Goal: Transaction & Acquisition: Purchase product/service

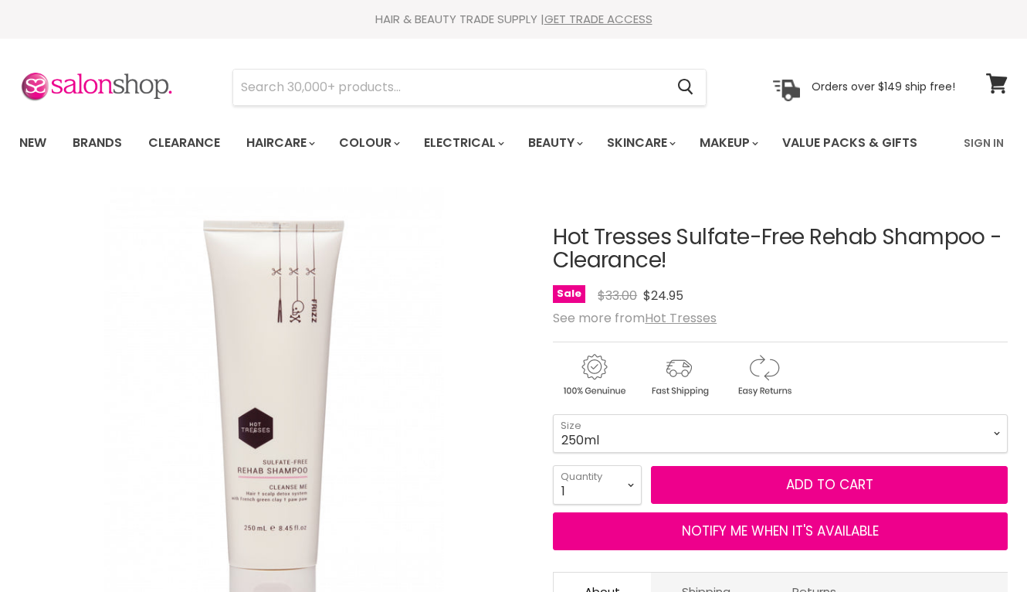
click at [686, 321] on u "Hot Tresses" at bounding box center [681, 318] width 72 height 18
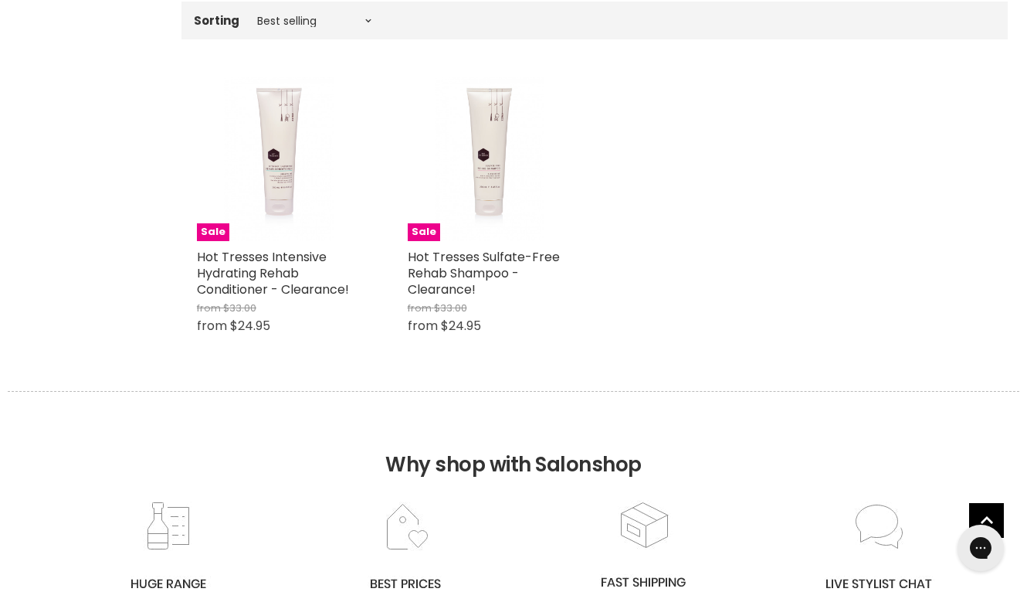
scroll to position [681, 0]
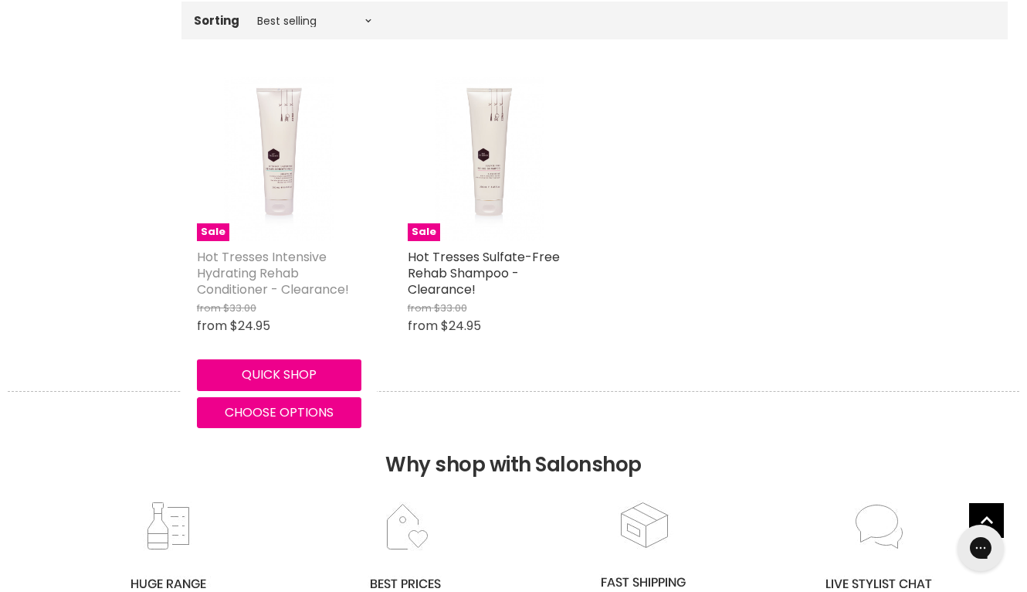
click at [260, 277] on link "Hot Tresses Intensive Hydrating Rehab Conditioner - Clearance!" at bounding box center [273, 273] width 152 height 50
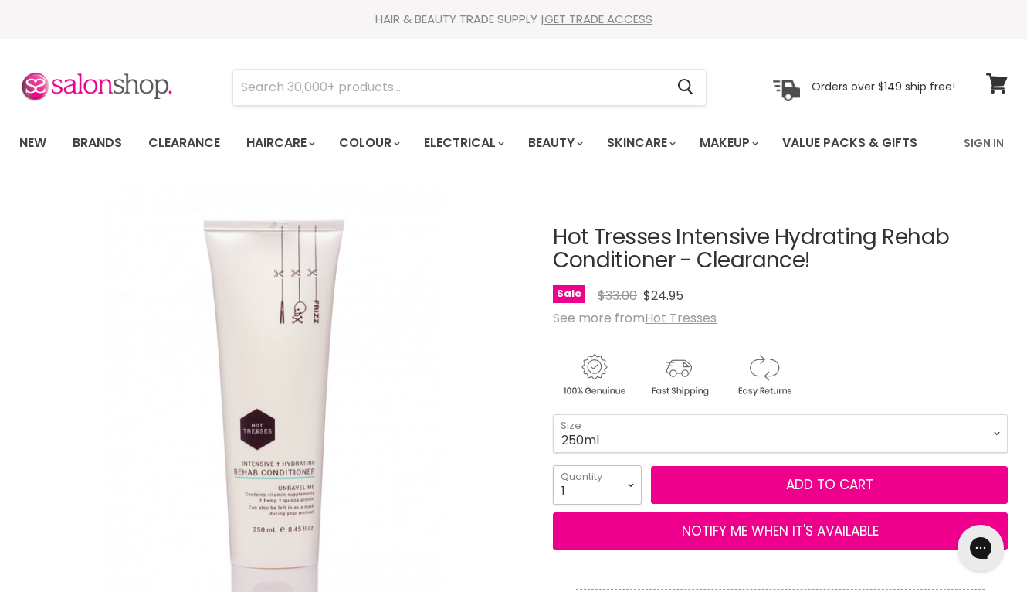
select select "2"
type input "2"
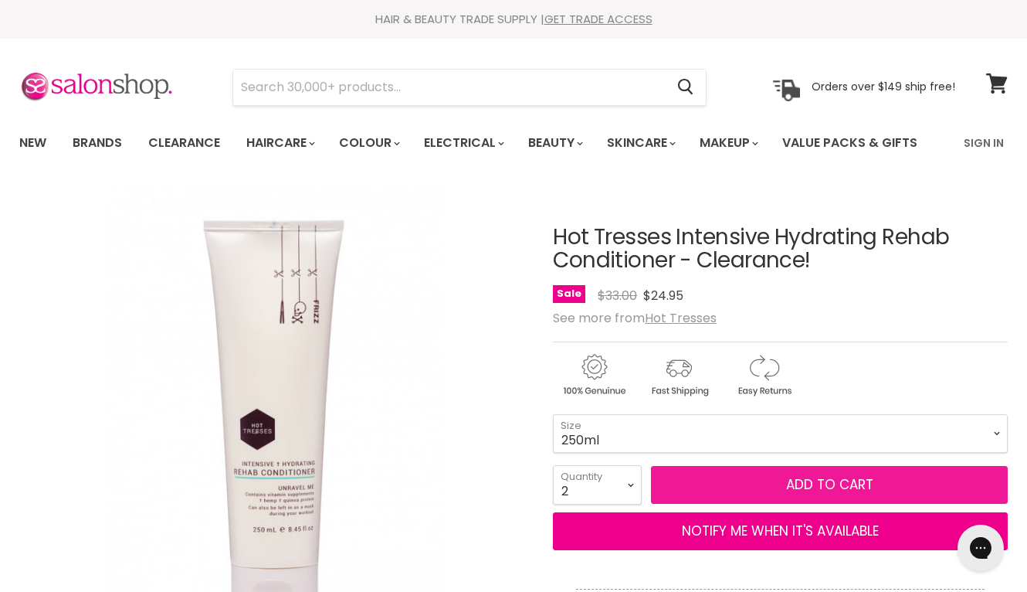
click at [757, 483] on button "Add to cart" at bounding box center [829, 485] width 357 height 39
click at [799, 485] on span "Add to cart" at bounding box center [829, 484] width 87 height 19
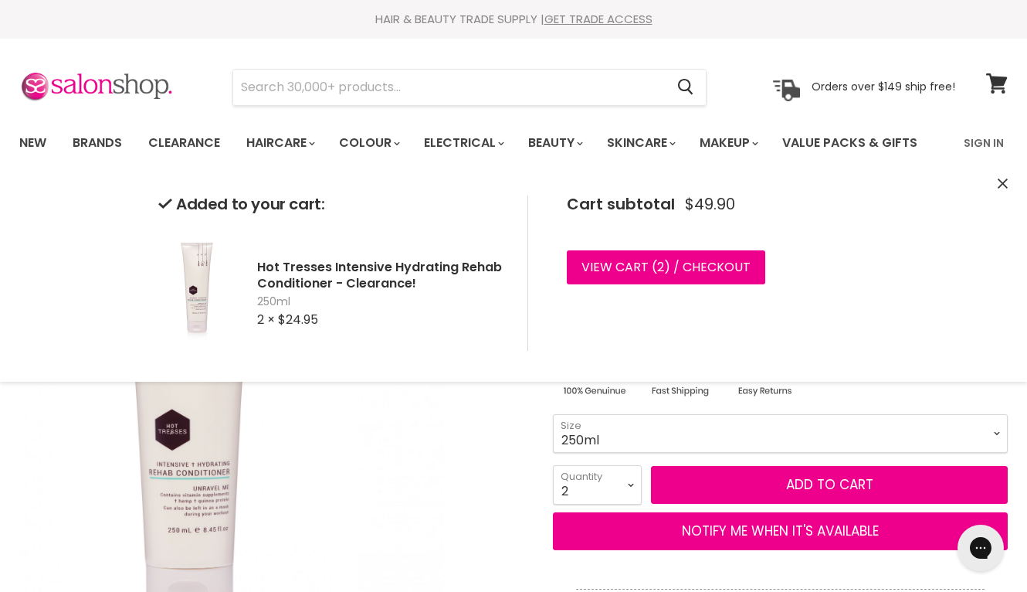
click at [474, 423] on div "Click or scroll to zoom Tap or pinch to zoom" at bounding box center [273, 441] width 509 height 509
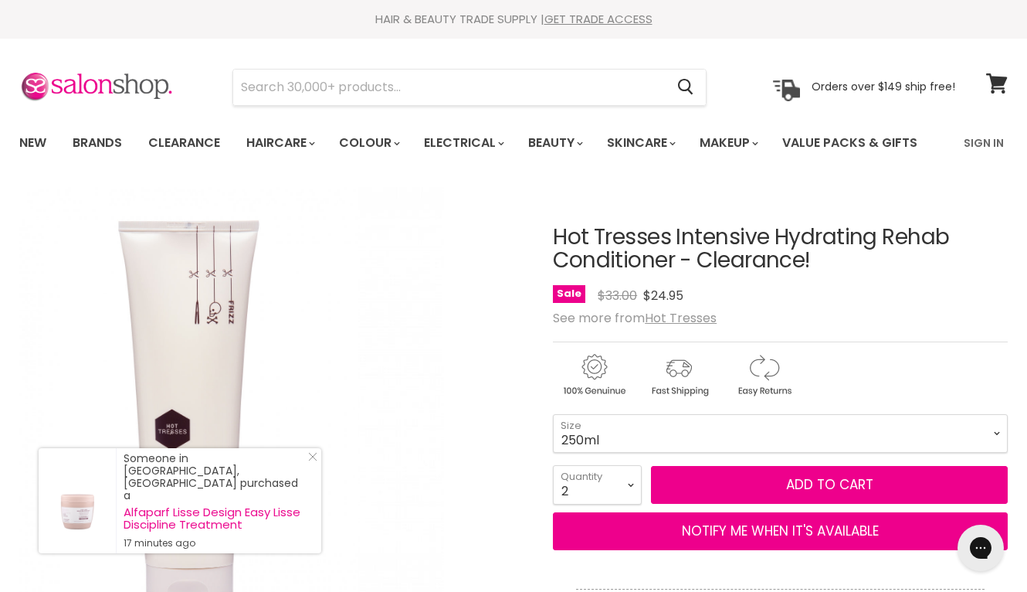
scroll to position [186, 0]
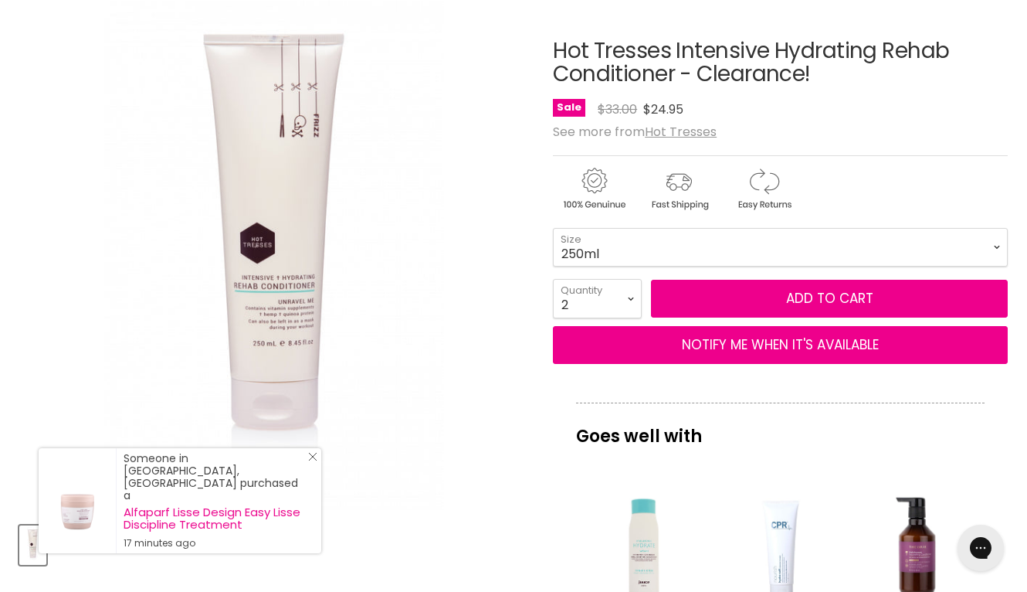
click at [312, 461] on icon "Close Icon" at bounding box center [312, 456] width 9 height 9
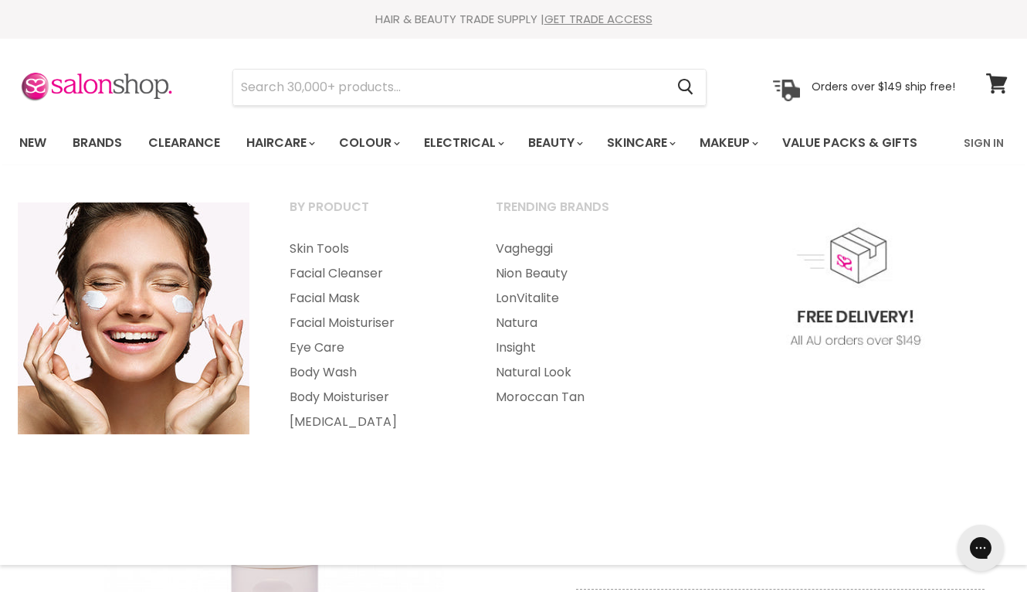
scroll to position [0, 0]
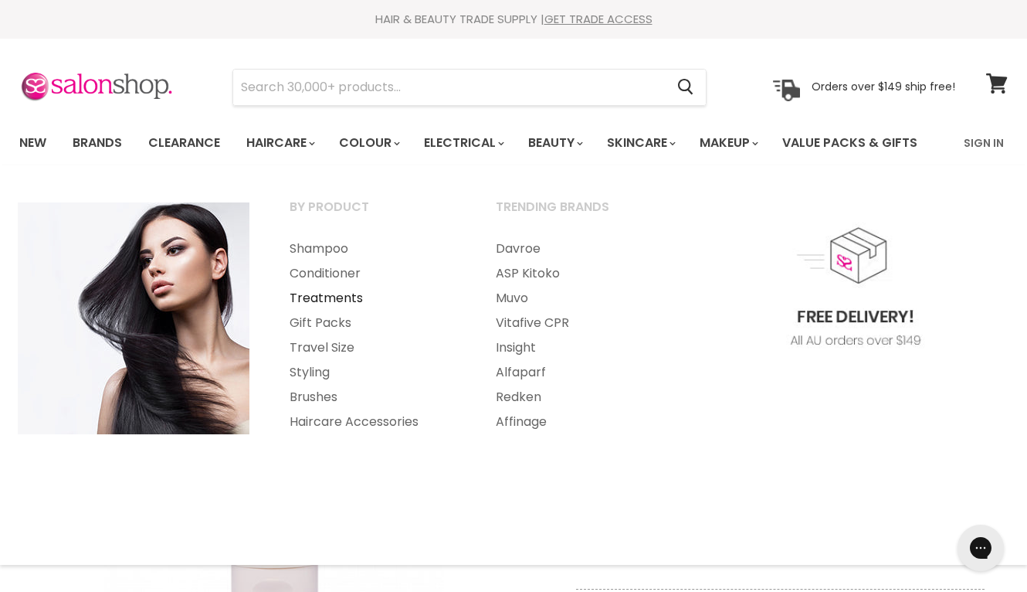
click at [327, 296] on link "Treatments" at bounding box center [371, 298] width 203 height 25
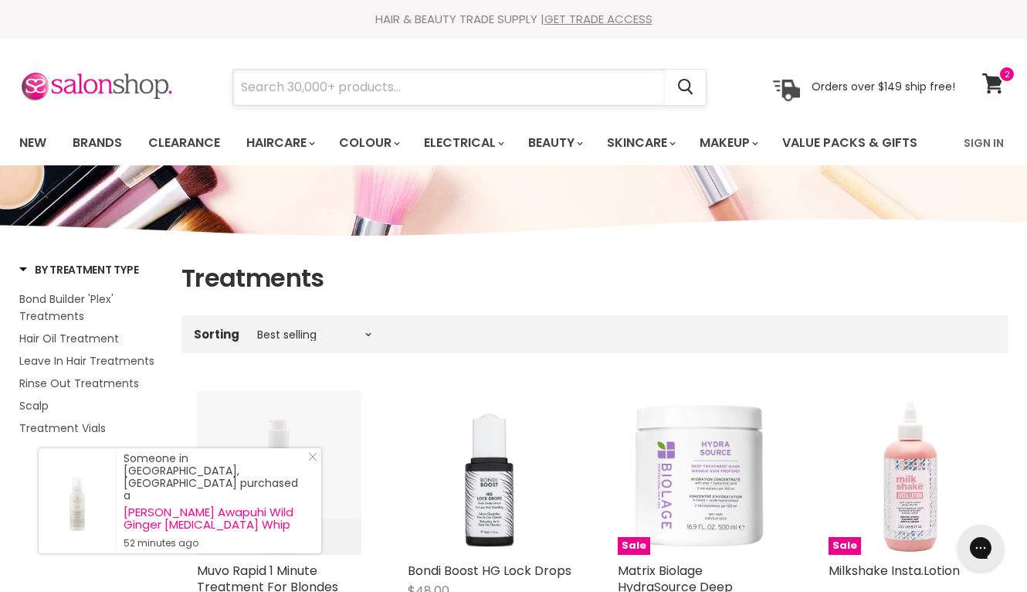
click at [398, 80] on input "Search" at bounding box center [449, 88] width 432 height 36
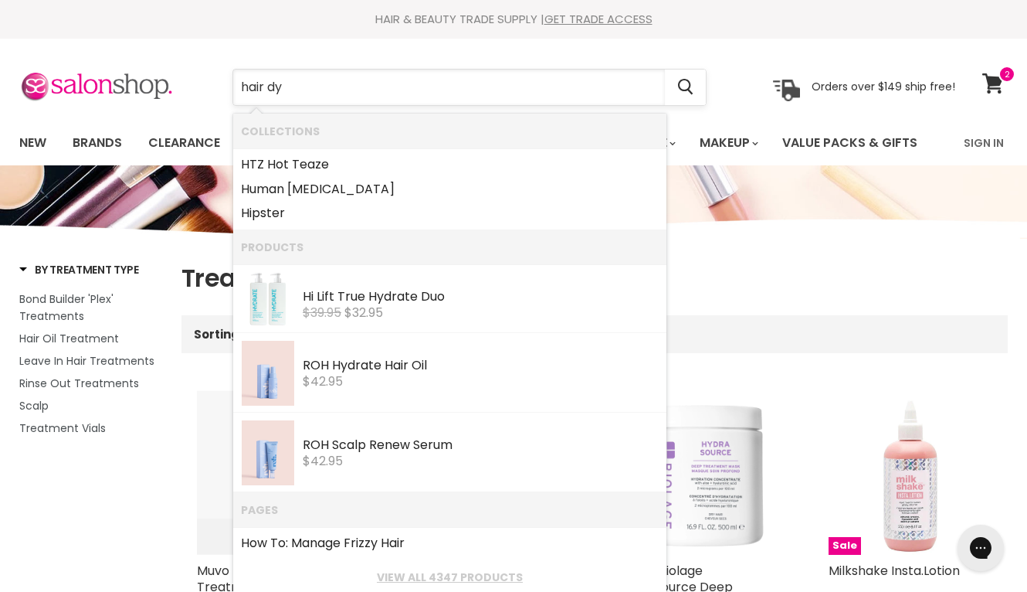
type input "hair dye"
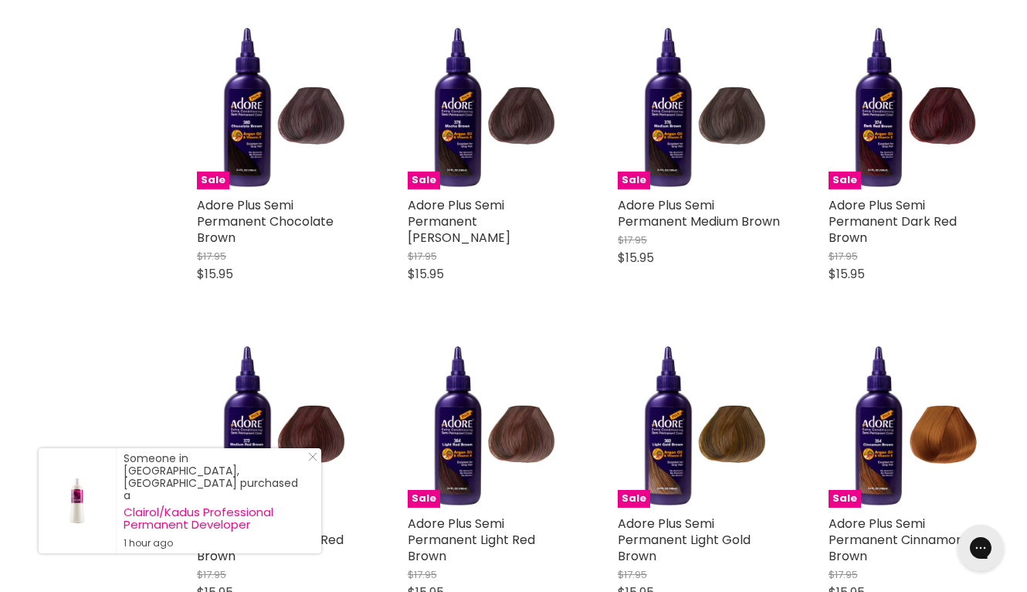
scroll to position [626, 0]
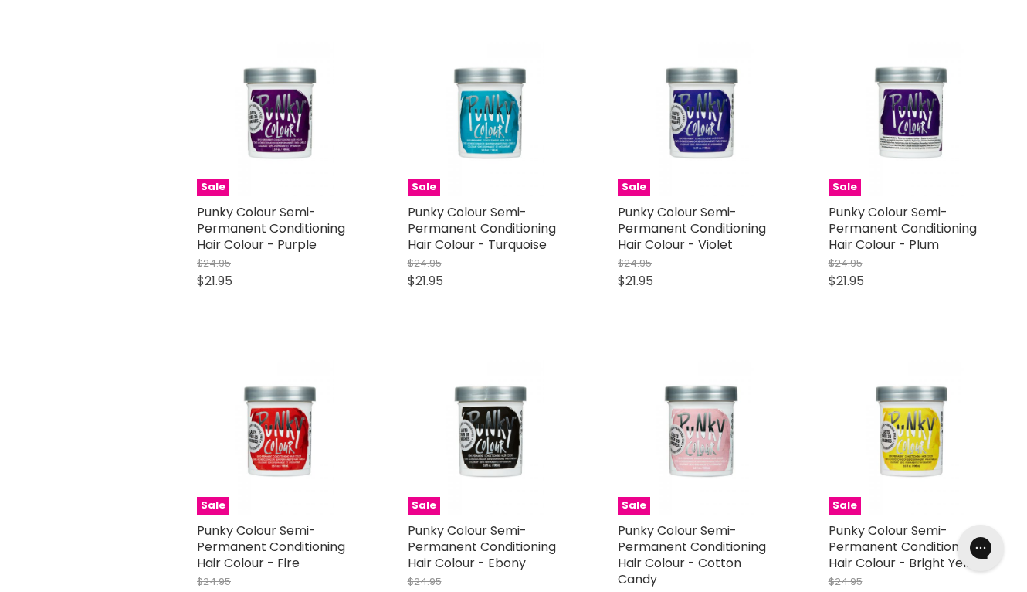
scroll to position [1563, 0]
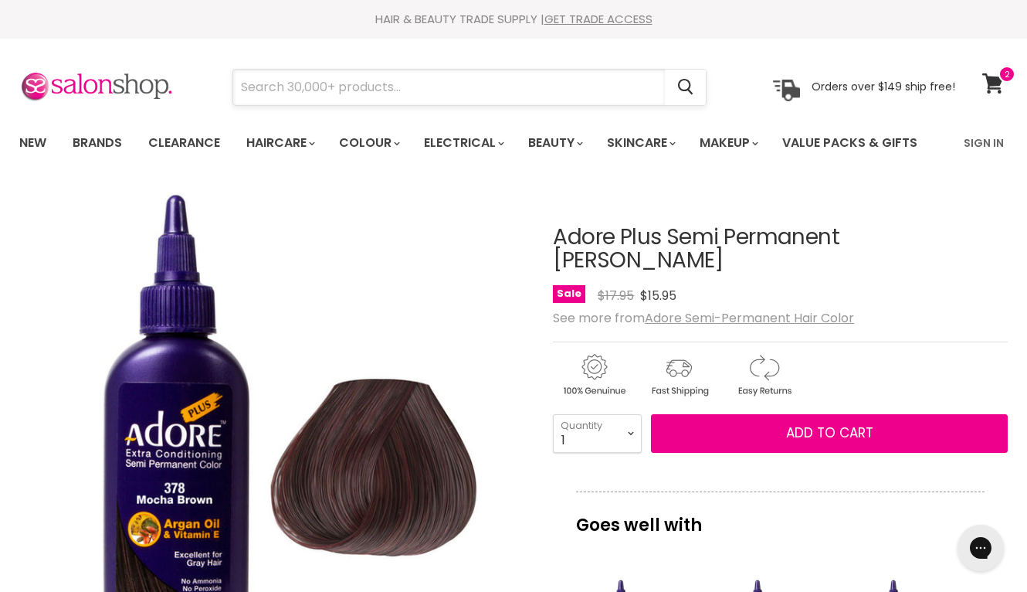
click at [475, 86] on input "Search" at bounding box center [449, 88] width 432 height 36
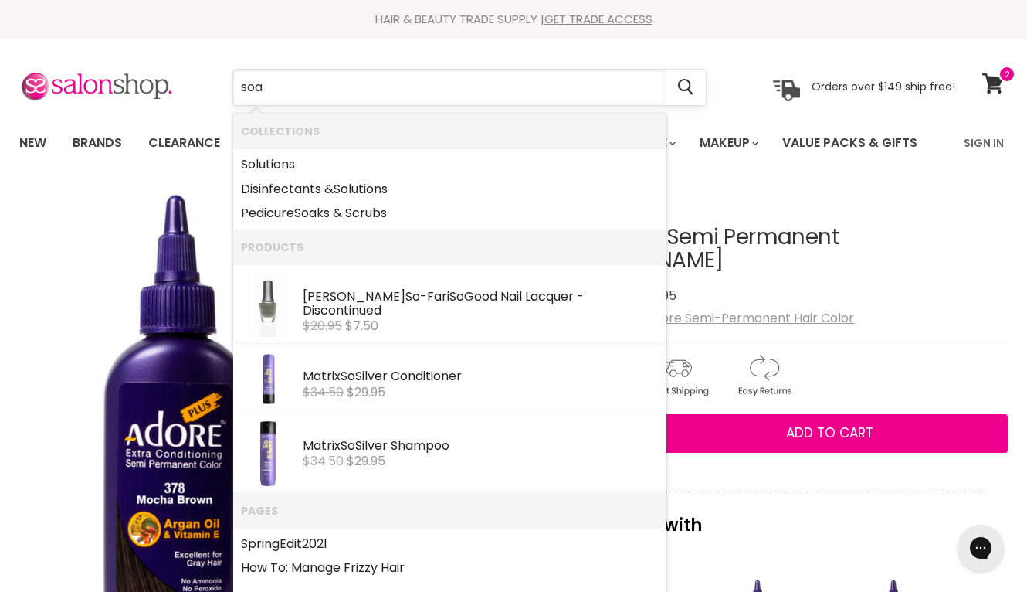
type input "soap"
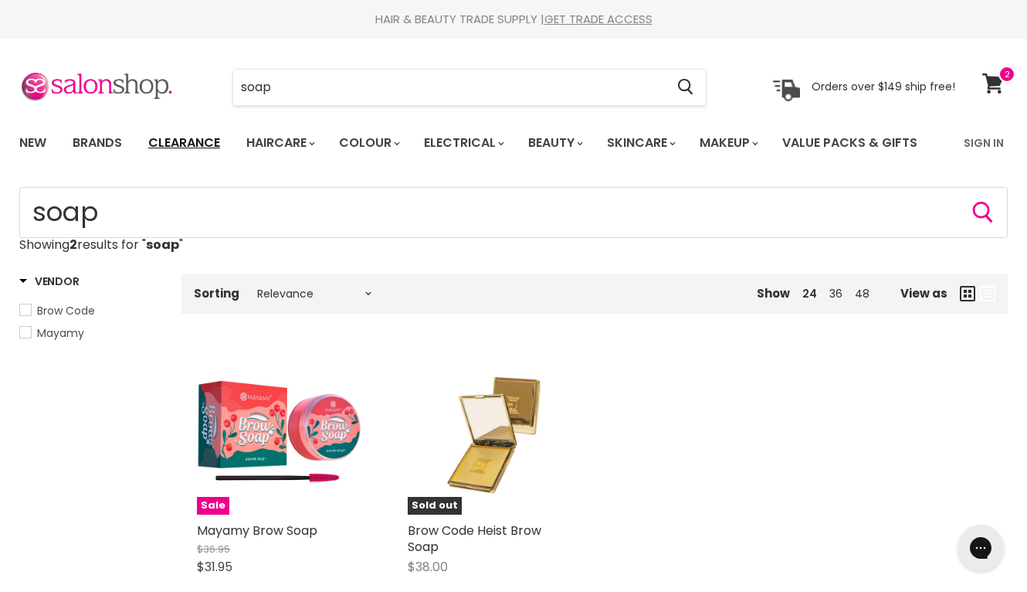
click at [203, 143] on link "Clearance" at bounding box center [184, 143] width 95 height 32
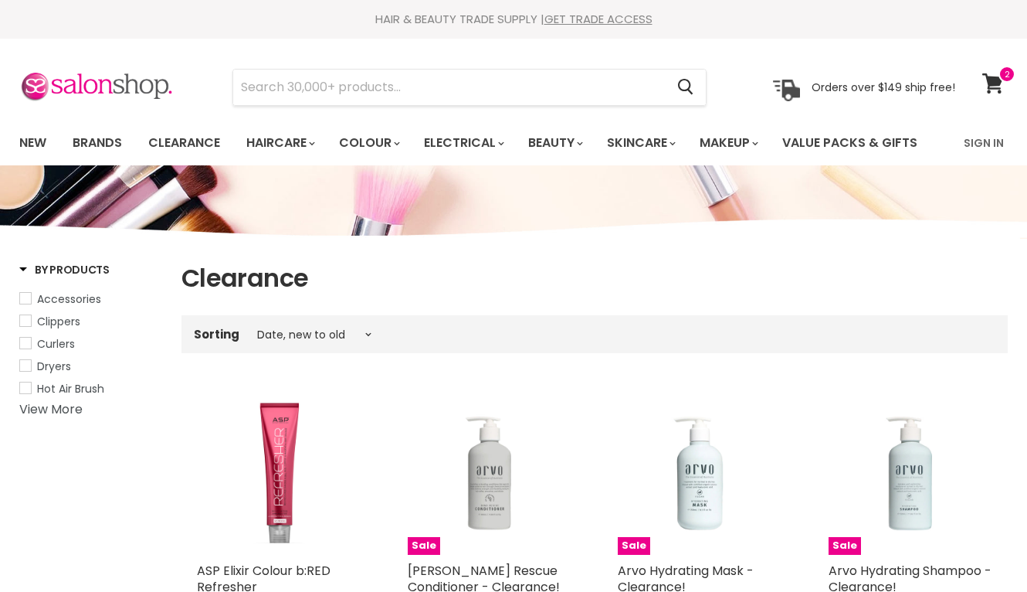
select select "created-descending"
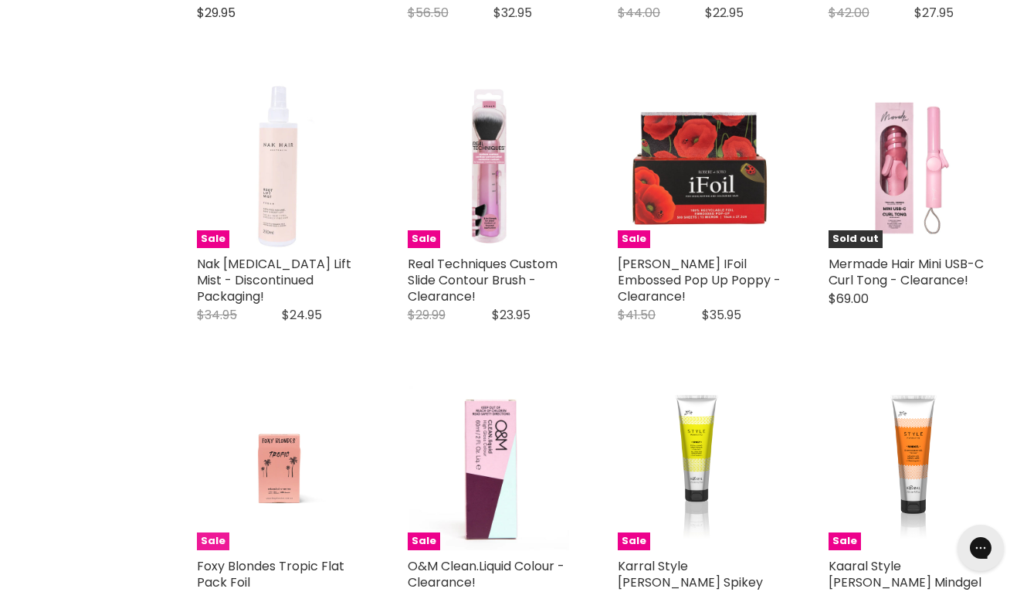
scroll to position [3245, 1]
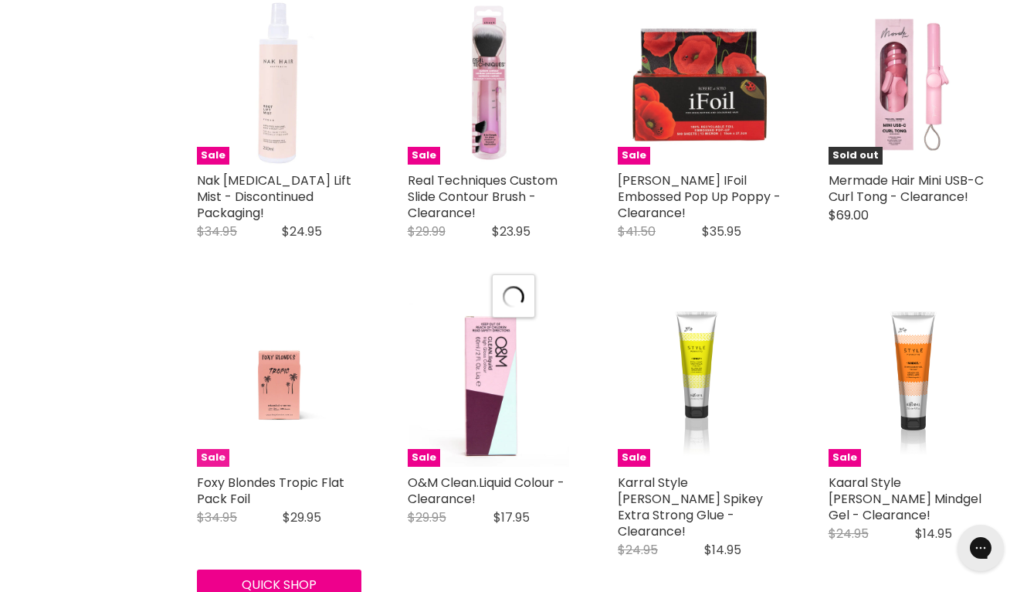
select select "created-descending"
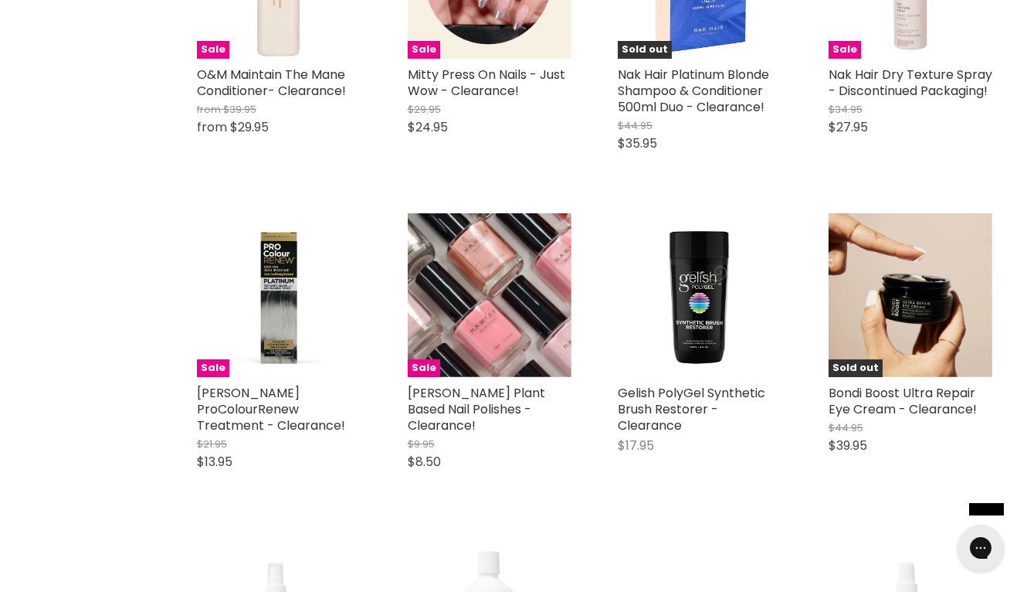
scroll to position [6000, 0]
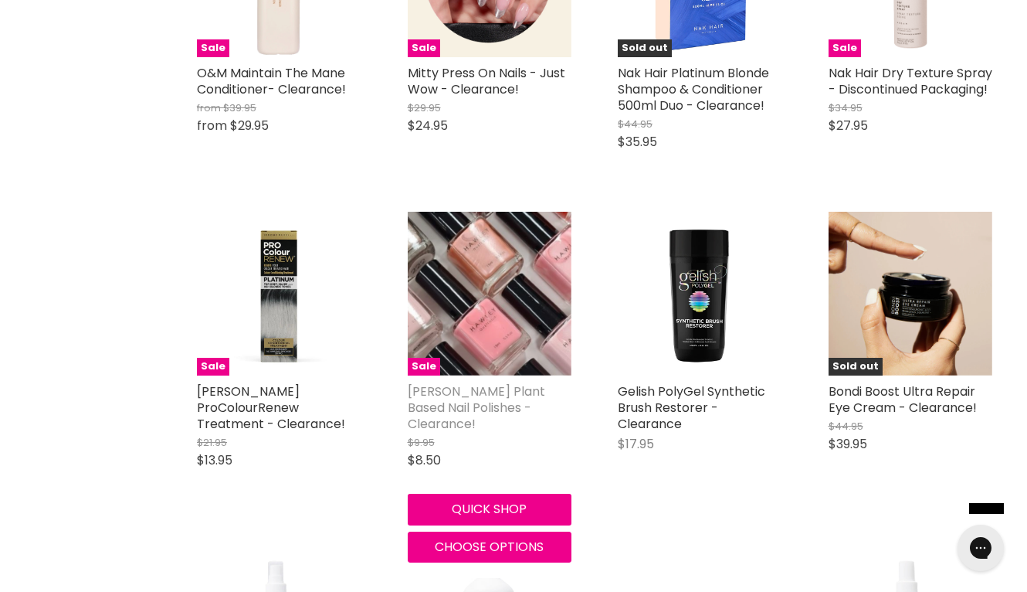
click at [429, 382] on link "Hawley Plant Based Nail Polishes - Clearance!" at bounding box center [476, 407] width 137 height 50
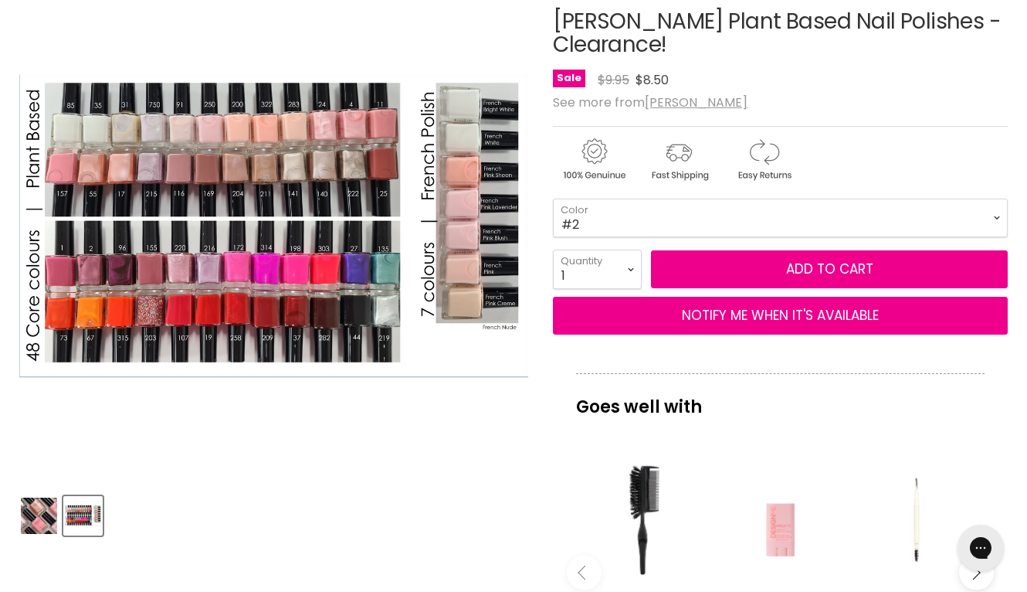
scroll to position [243, 0]
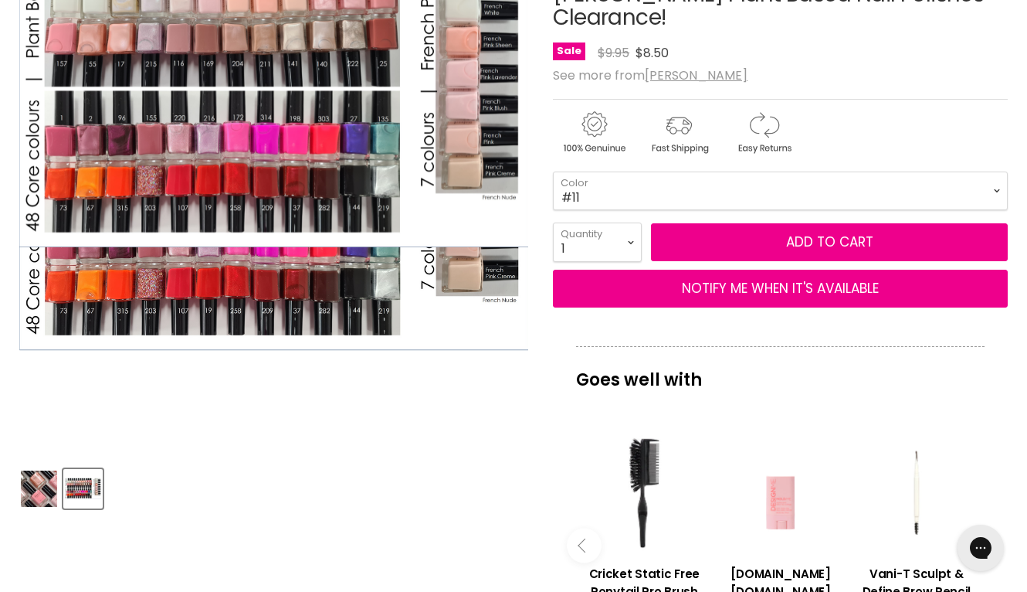
click at [223, 193] on img "Hawley Plant Based Nail Polishes - Clearance! image. Click or Scroll to Zoom." at bounding box center [273, 95] width 509 height 303
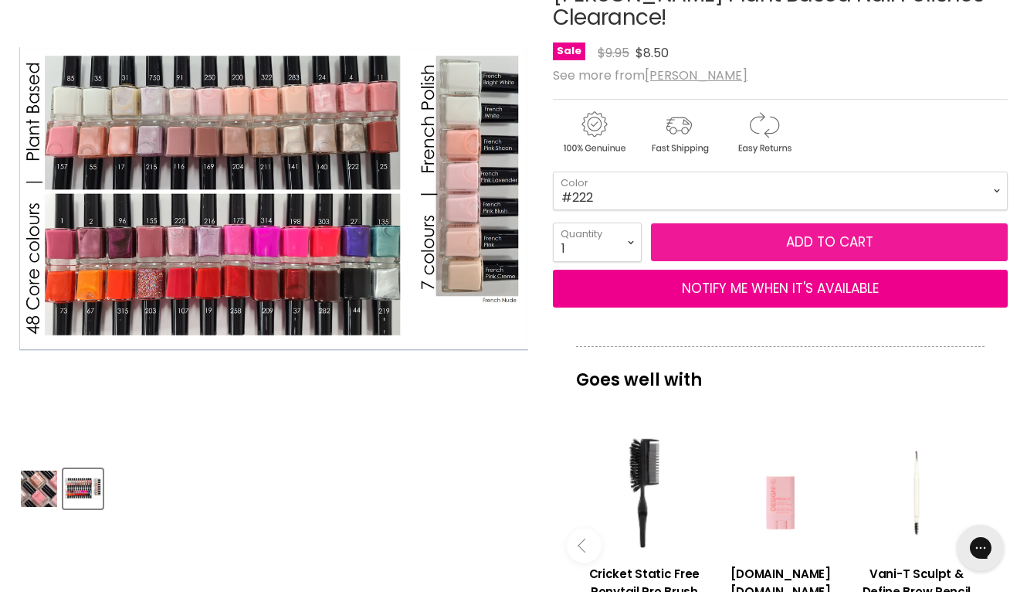
click at [780, 243] on button "Add to cart" at bounding box center [829, 242] width 357 height 39
click at [691, 246] on button "Add to cart" at bounding box center [829, 242] width 357 height 39
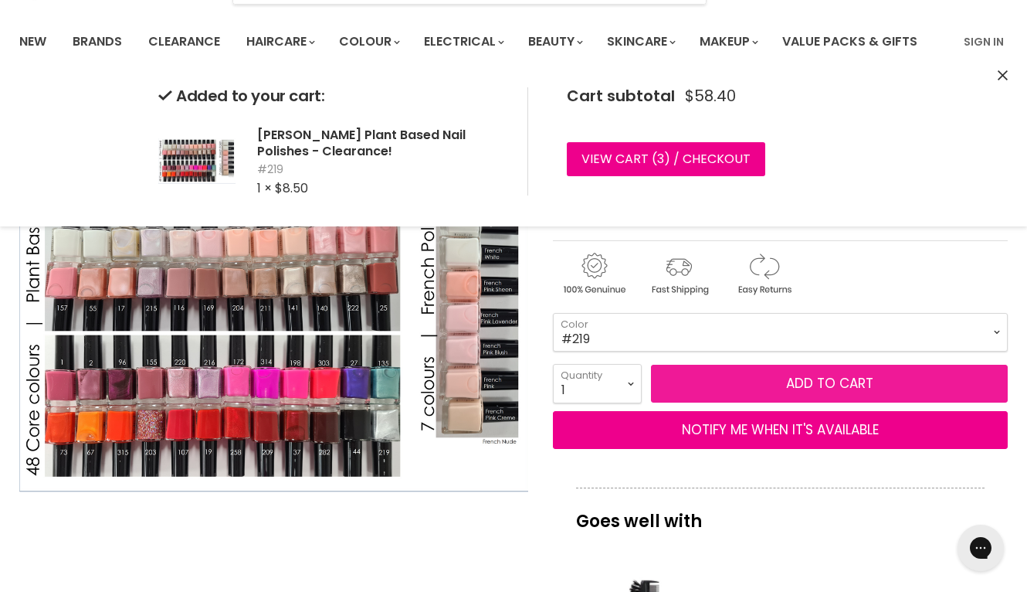
scroll to position [99, 0]
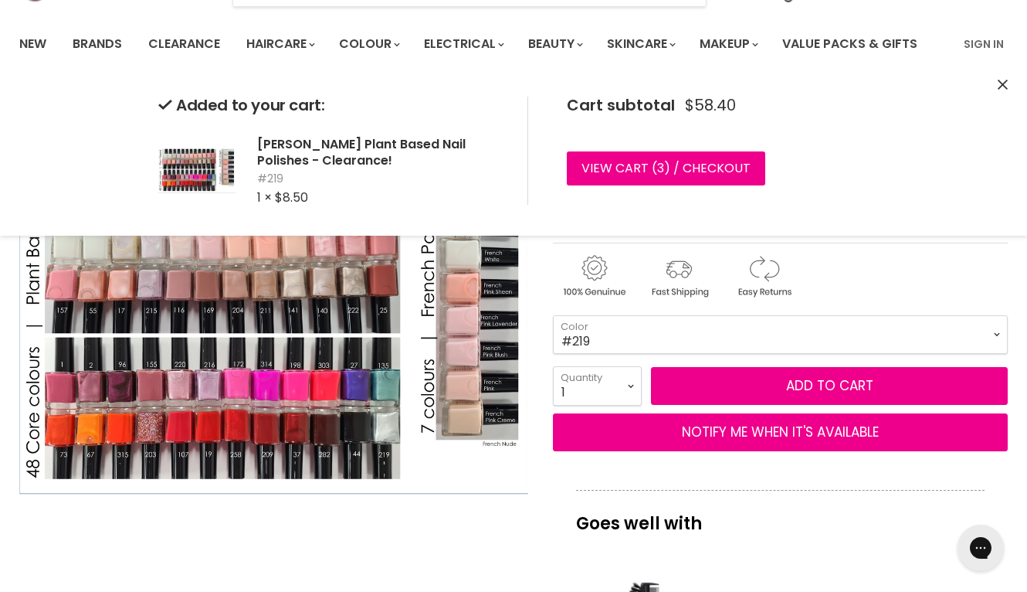
click at [1005, 77] on button "Close" at bounding box center [1003, 85] width 10 height 16
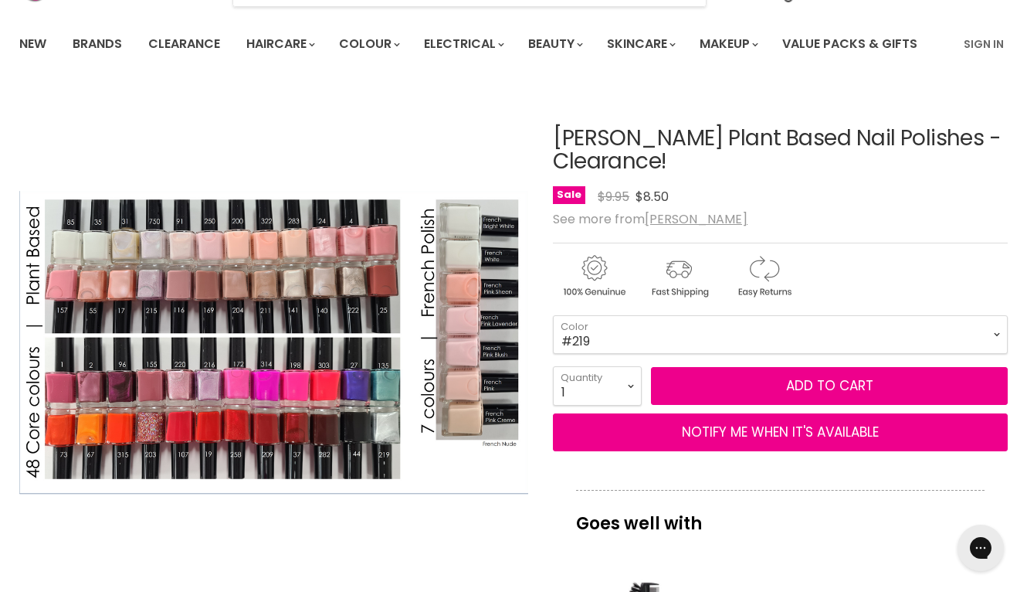
scroll to position [186, 0]
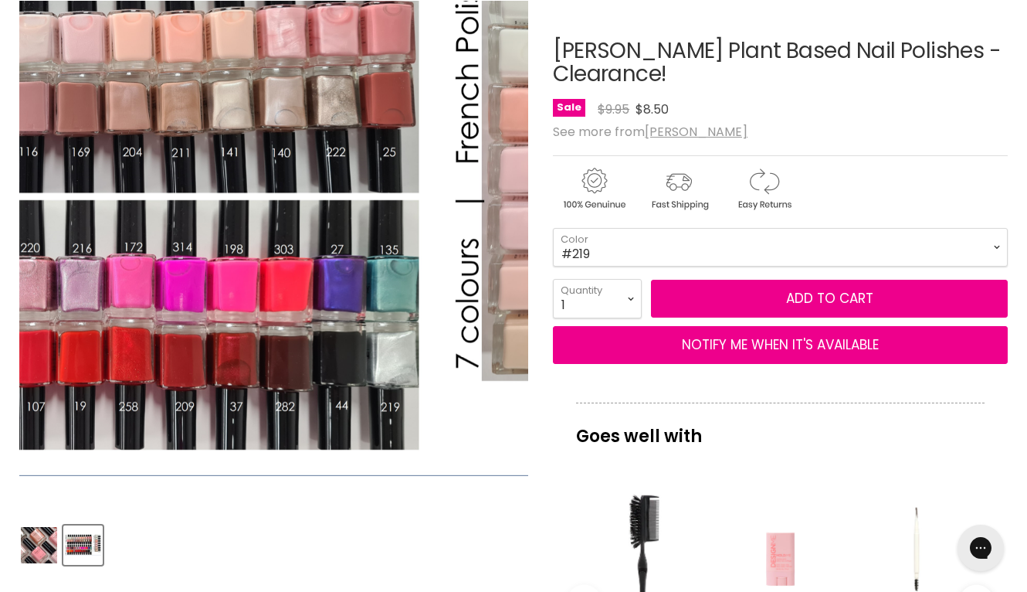
click at [375, 77] on img "Hawley Plant Based Nail Polishes - Clearance! image. Click or Scroll to Zoom." at bounding box center [196, 208] width 898 height 534
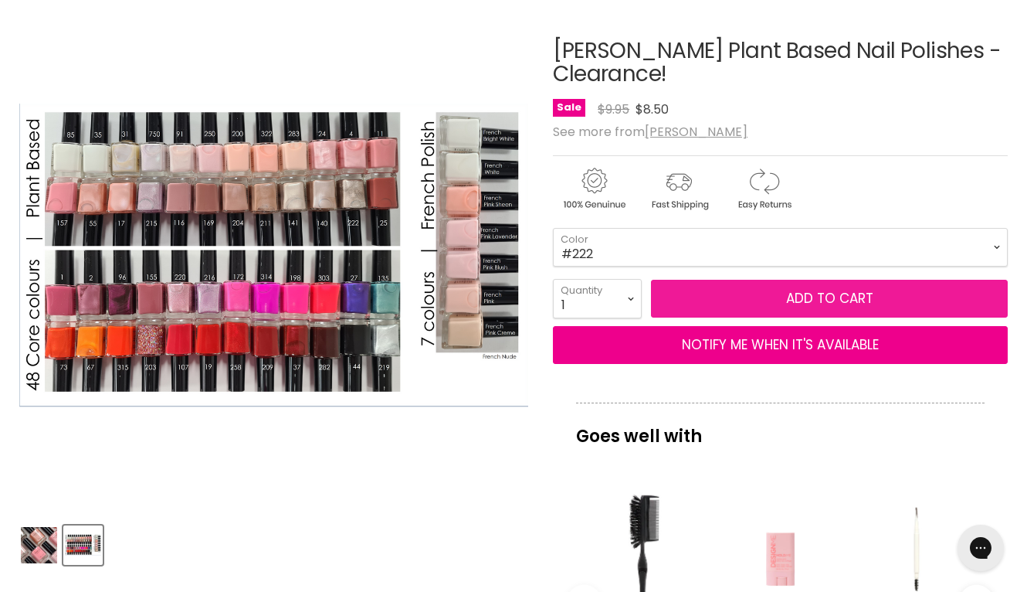
click at [765, 297] on button "Add to cart" at bounding box center [829, 299] width 357 height 39
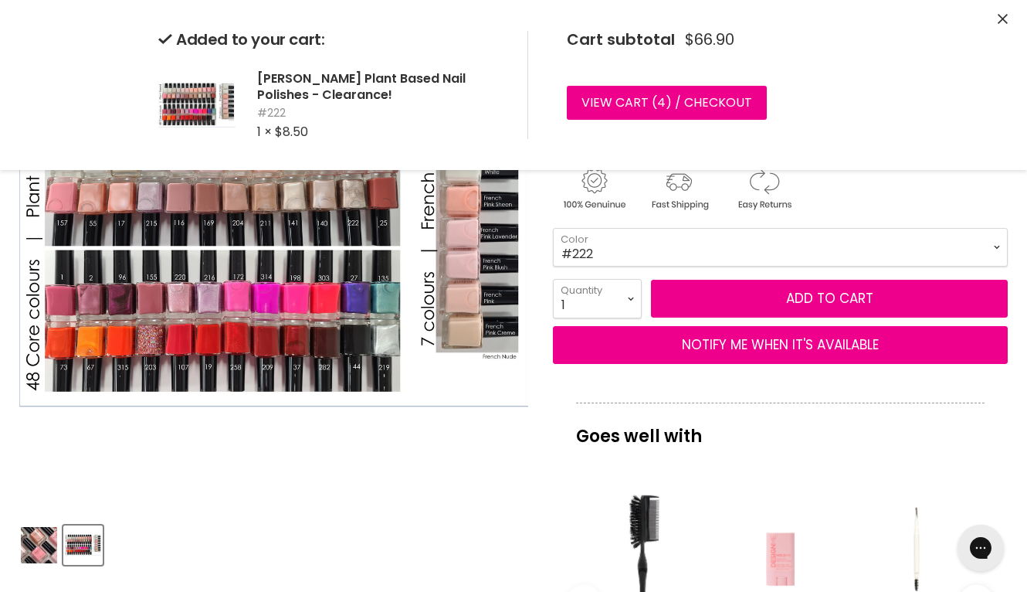
click at [1009, 18] on div "Added to your cart: Hawley Plant Based Nail Polishes - Clearance! #222 1 × $8.5…" at bounding box center [513, 85] width 1027 height 170
click at [1002, 15] on icon "Close" at bounding box center [1003, 19] width 10 height 10
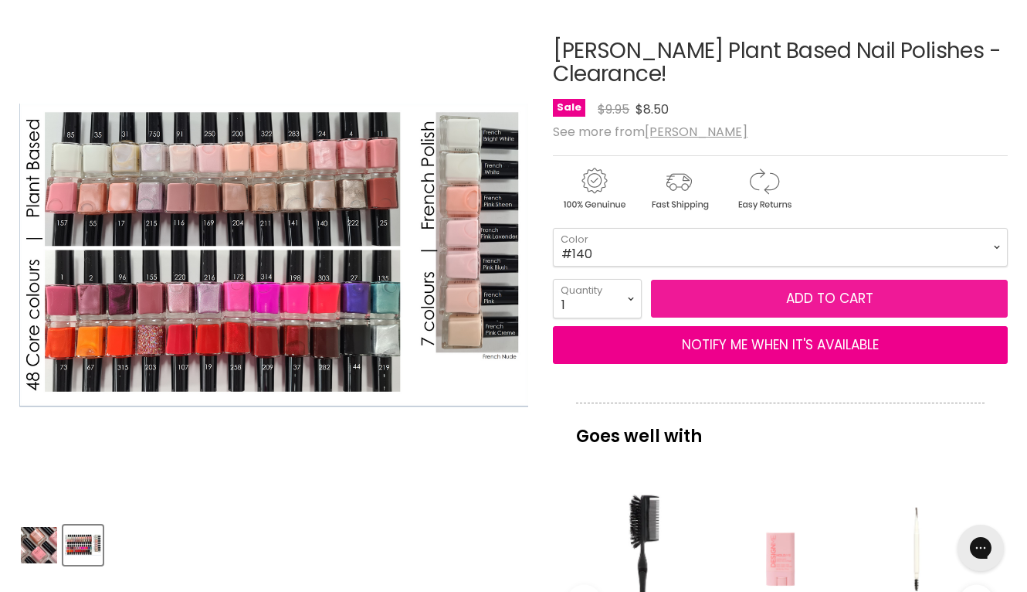
click at [757, 293] on button "Add to cart" at bounding box center [829, 299] width 357 height 39
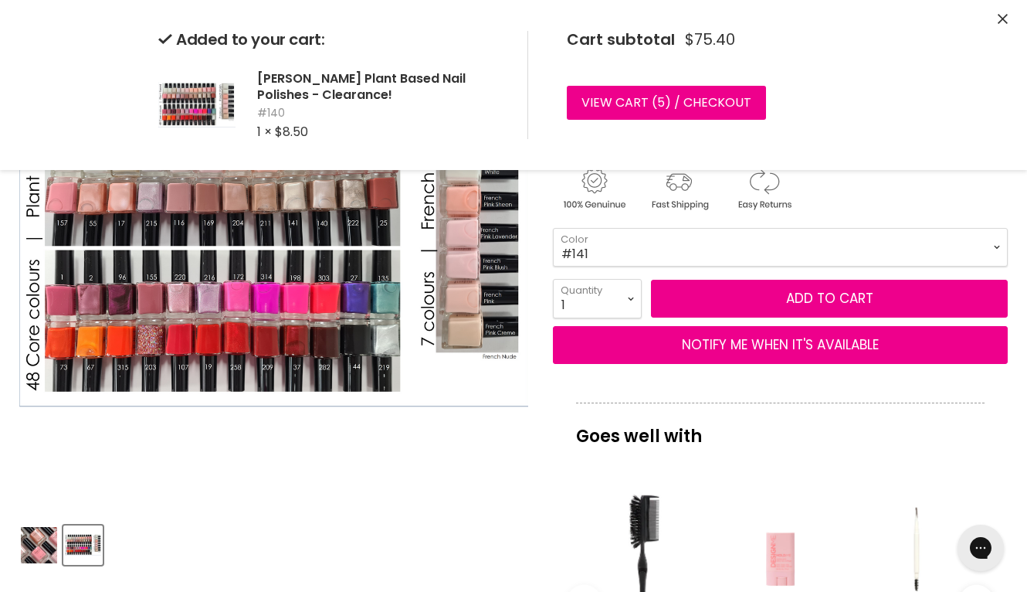
select select "#141"
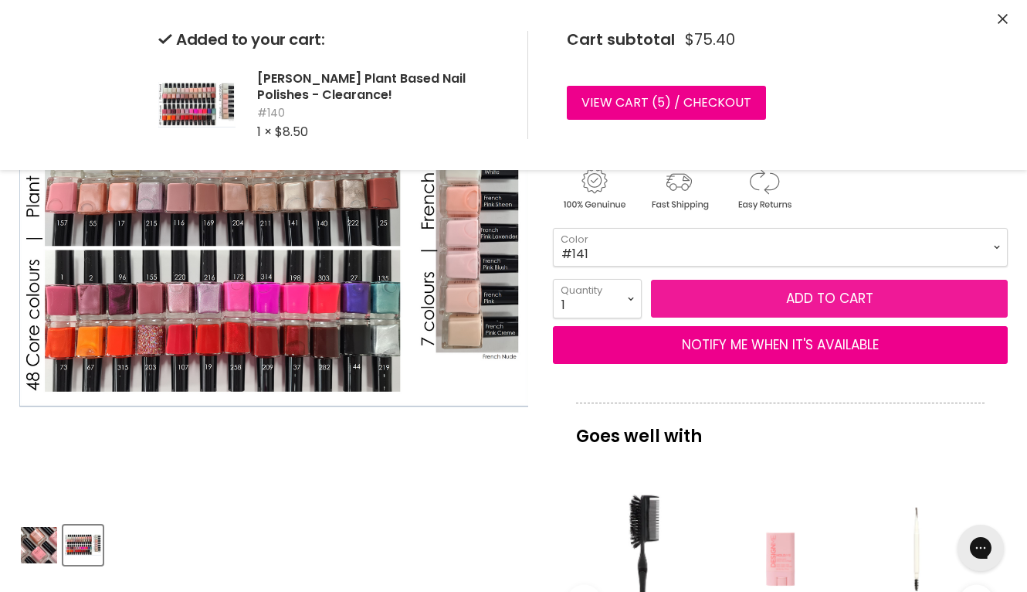
click at [798, 299] on button "Add to cart" at bounding box center [829, 299] width 357 height 39
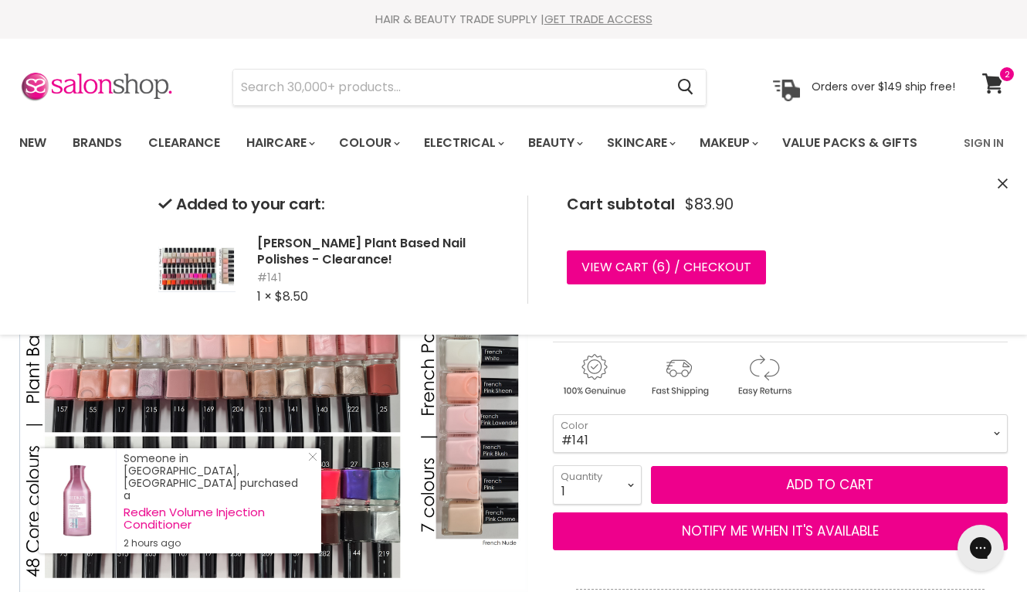
click at [1004, 182] on icon "Close" at bounding box center [1003, 183] width 10 height 10
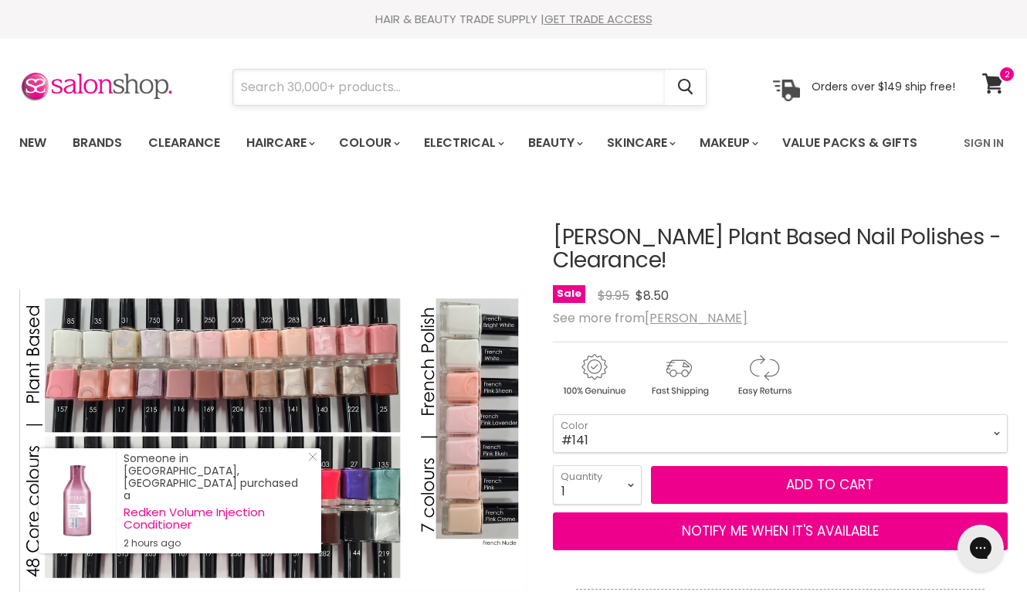
click at [592, 80] on input "Search" at bounding box center [449, 88] width 432 height 36
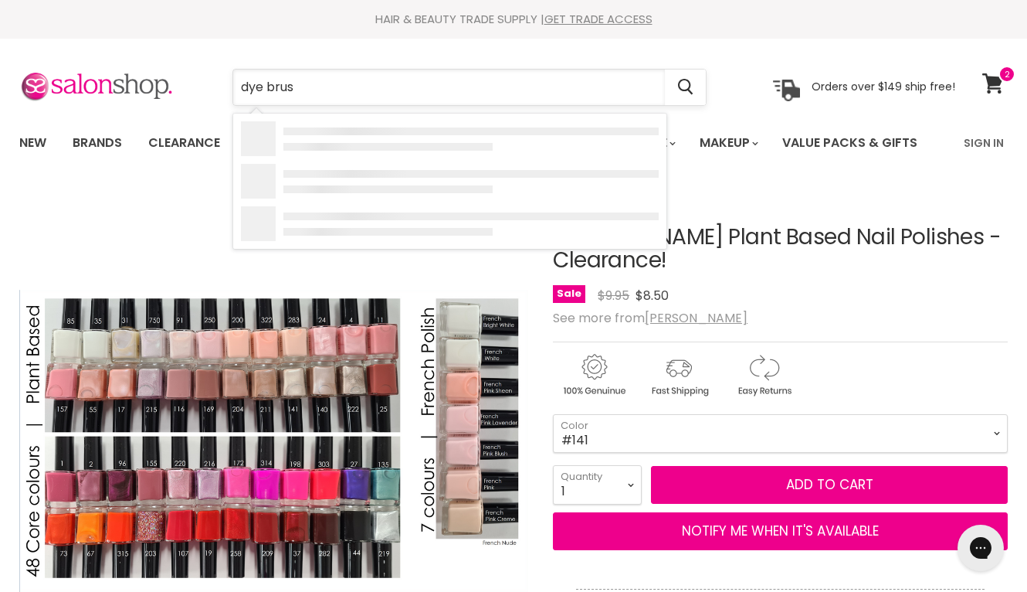
type input "dye brush"
